Goal: Task Accomplishment & Management: Manage account settings

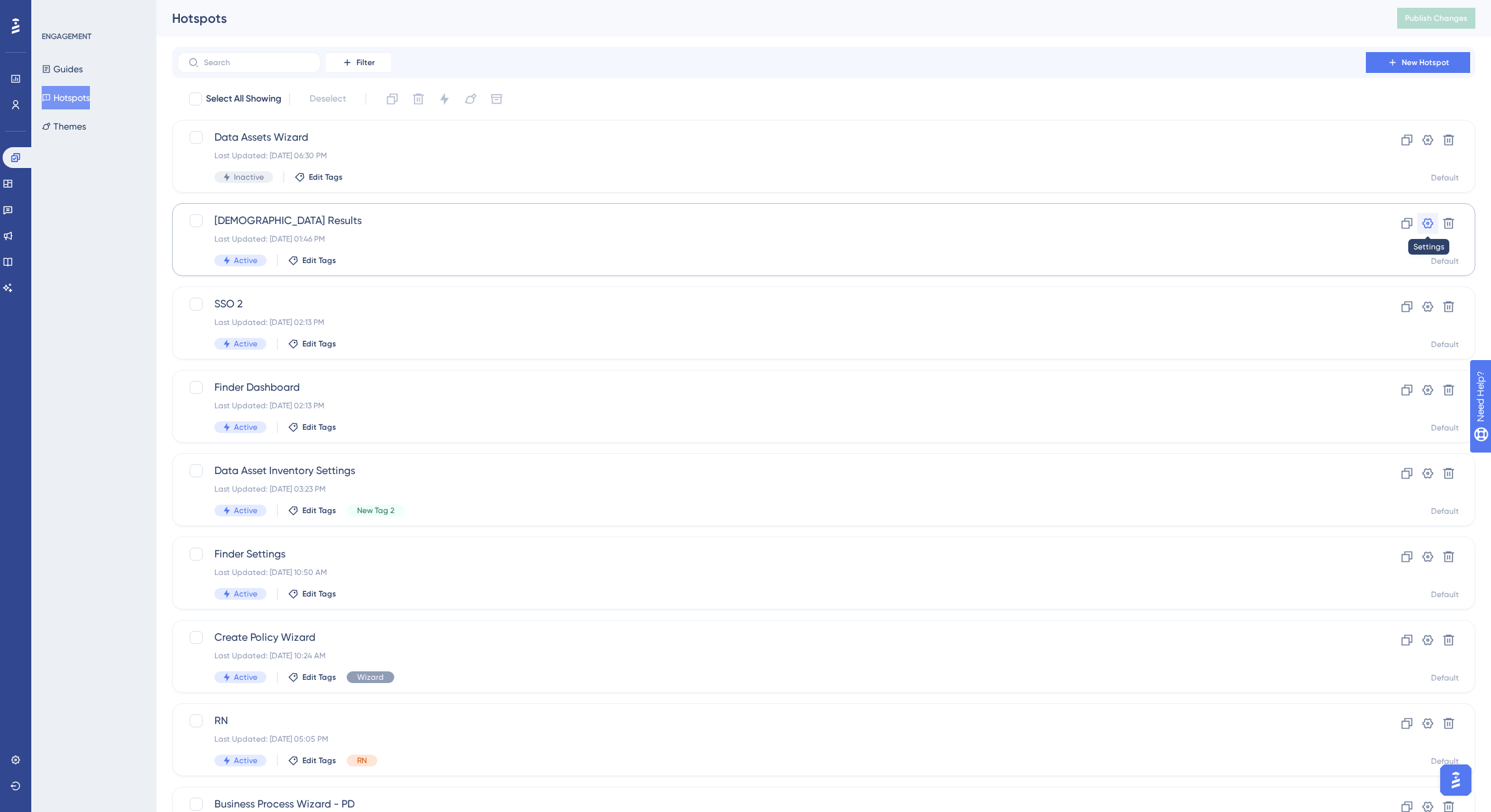
click at [1427, 223] on icon at bounding box center [1428, 223] width 11 height 10
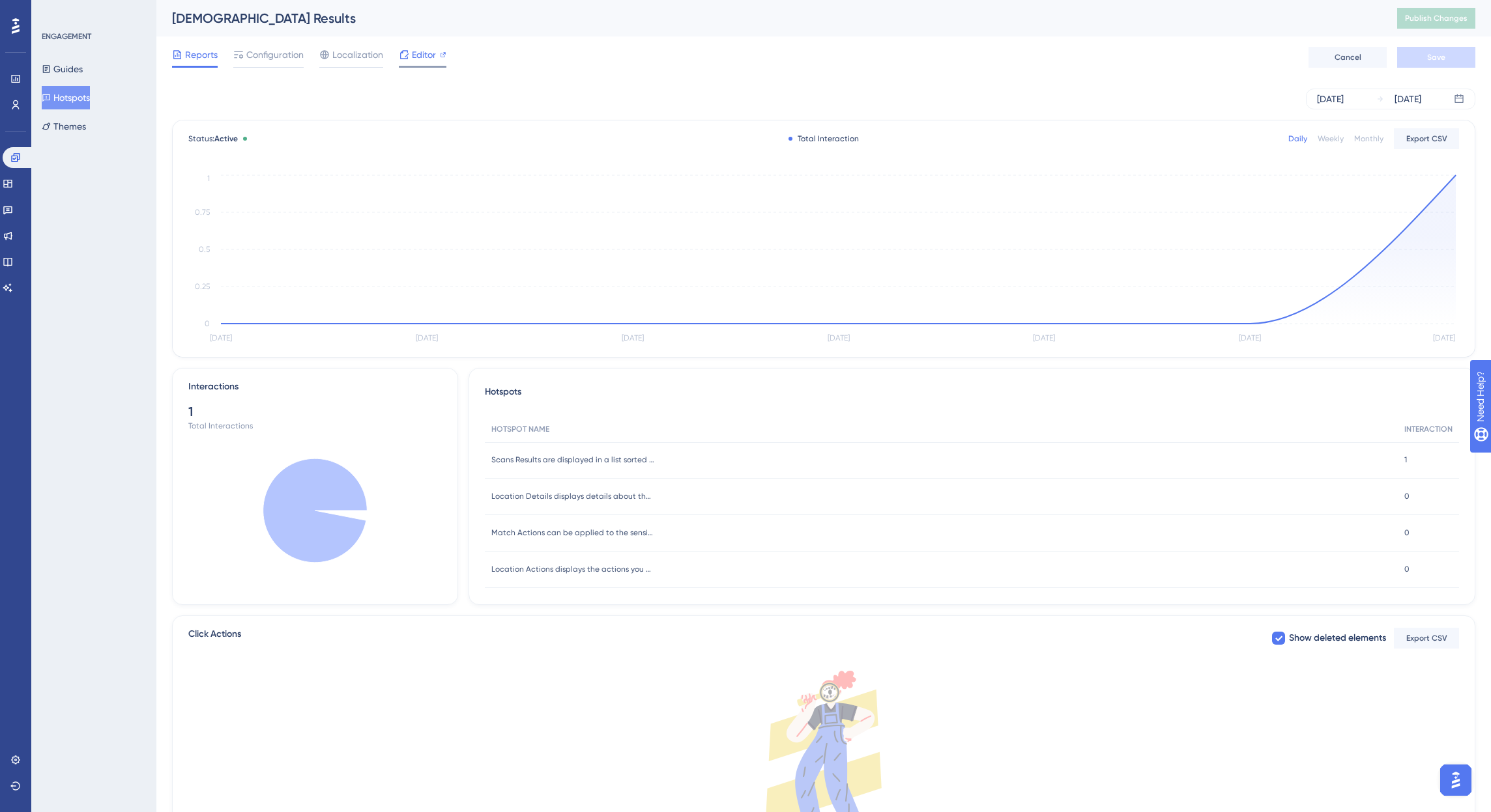
click at [418, 60] on span "Editor" at bounding box center [424, 55] width 24 height 16
click at [283, 55] on span "Configuration" at bounding box center [275, 55] width 58 height 16
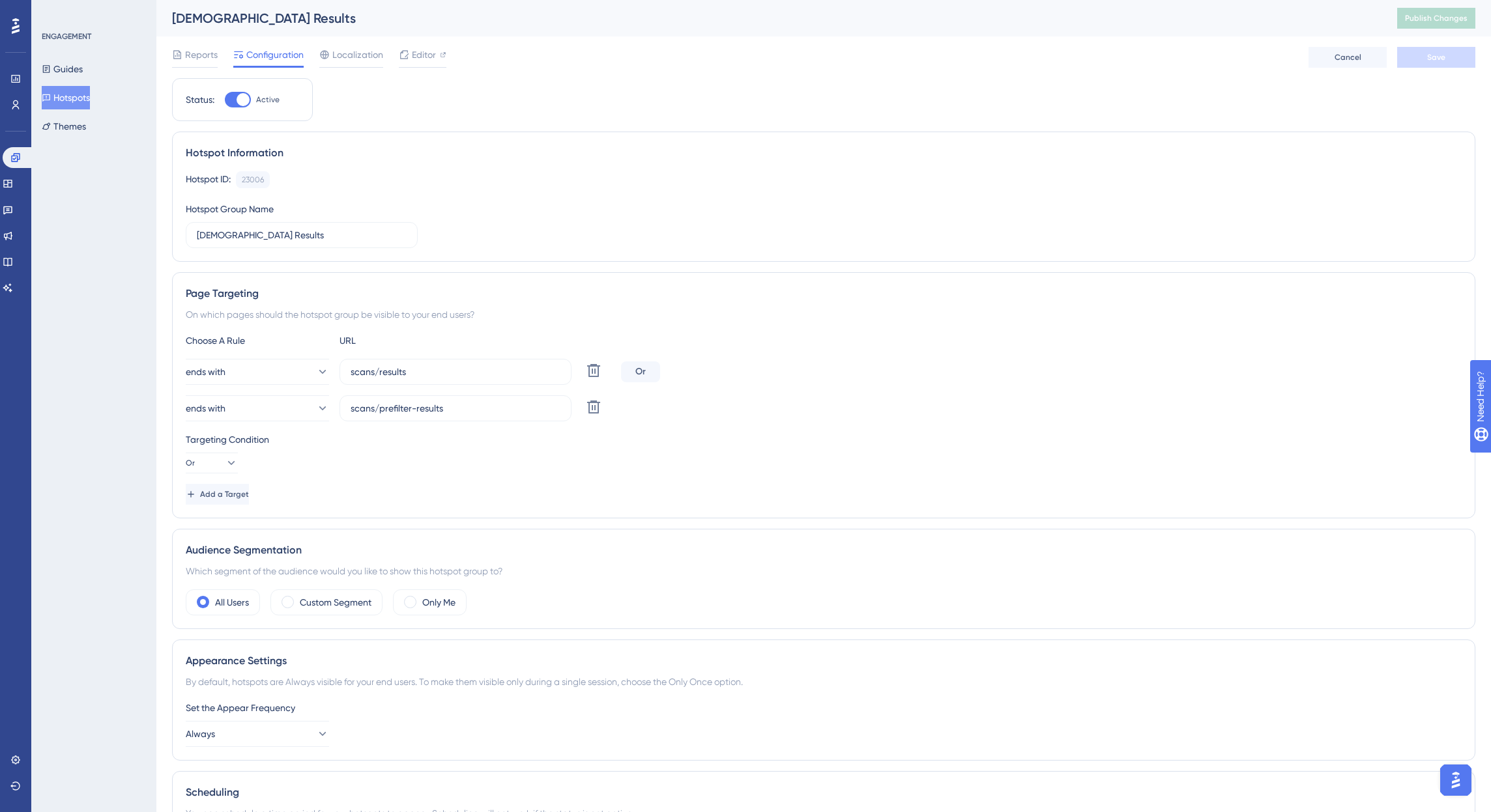
click at [76, 96] on button "Hotspots" at bounding box center [66, 98] width 49 height 24
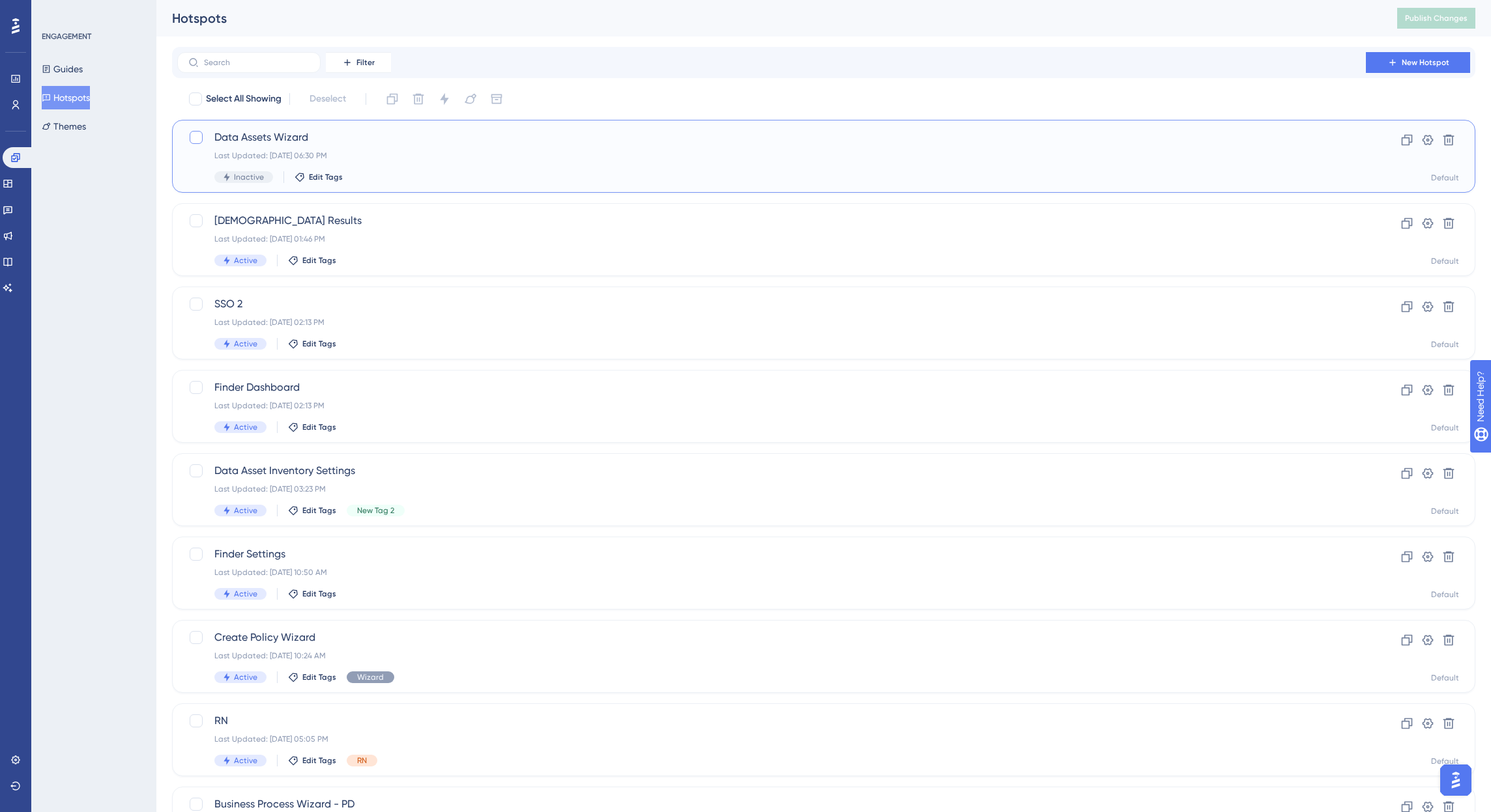
click at [197, 135] on div at bounding box center [196, 137] width 13 height 13
checkbox input "true"
click at [477, 104] on icon at bounding box center [470, 98] width 13 height 13
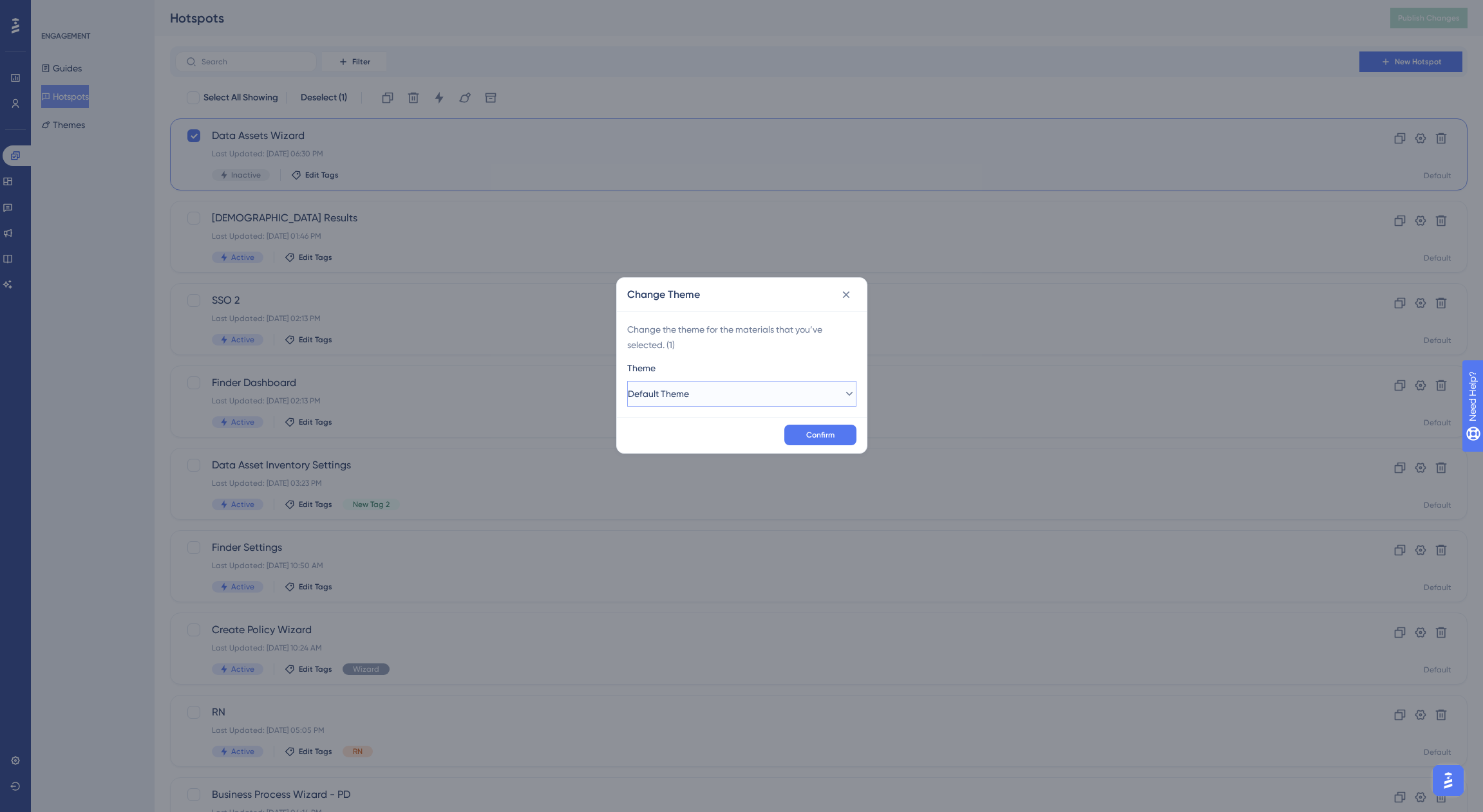
click at [673, 388] on span "Default Theme" at bounding box center [658, 394] width 61 height 16
click at [698, 436] on div "Spirion Spirion" at bounding box center [742, 433] width 213 height 26
click at [818, 434] on span "Confirm" at bounding box center [820, 434] width 28 height 10
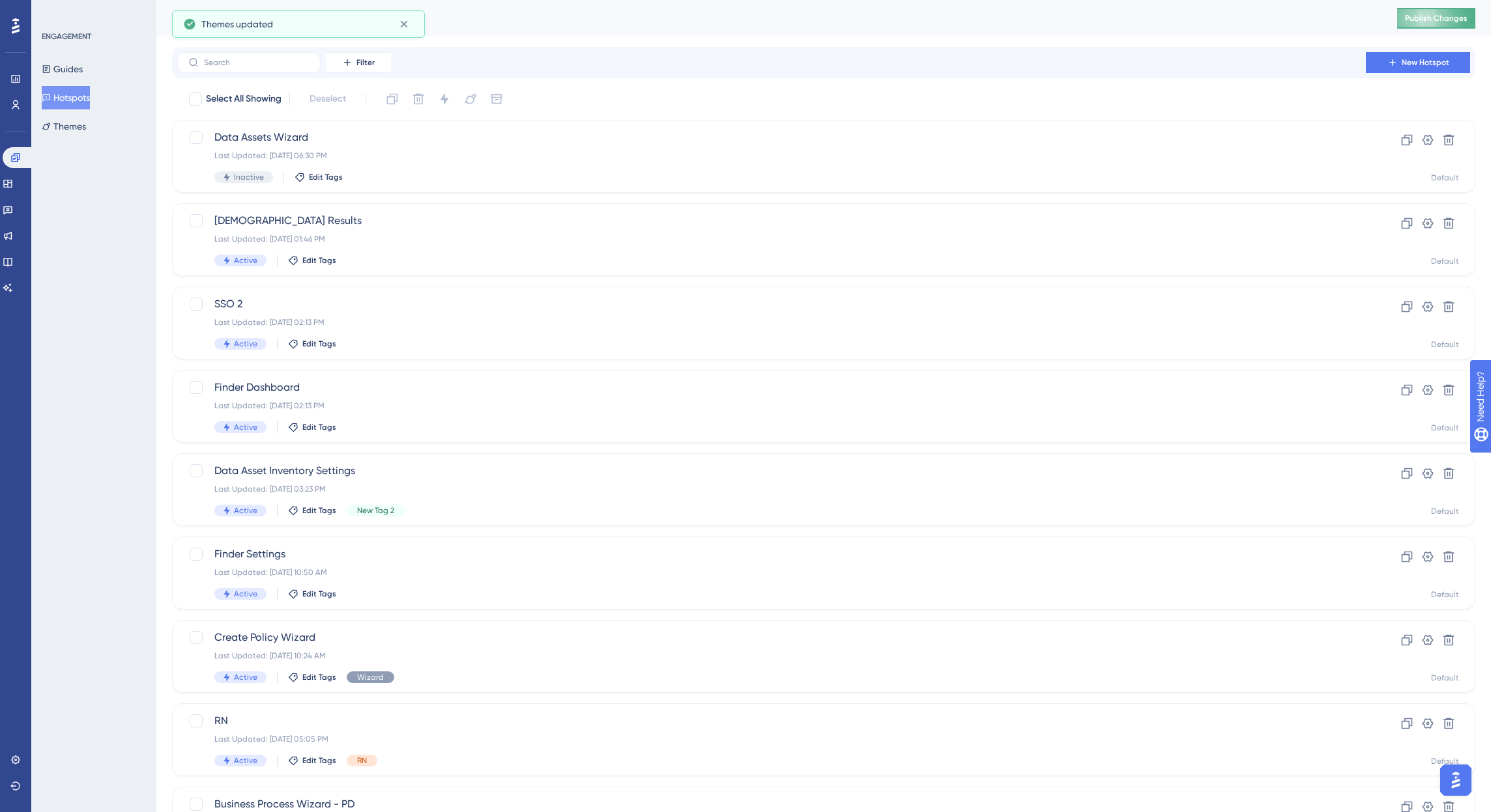
click at [1433, 20] on span "Publish Changes" at bounding box center [1436, 18] width 62 height 10
